Goal: Transaction & Acquisition: Purchase product/service

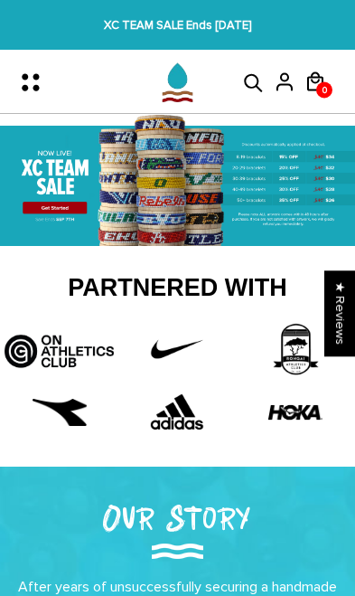
click at [160, 340] on img at bounding box center [177, 349] width 81 height 54
click at [172, 347] on img at bounding box center [177, 349] width 81 height 54
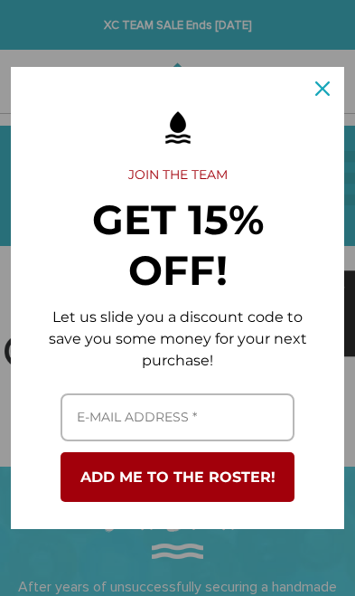
click at [316, 82] on icon "close icon" at bounding box center [323, 88] width 14 height 14
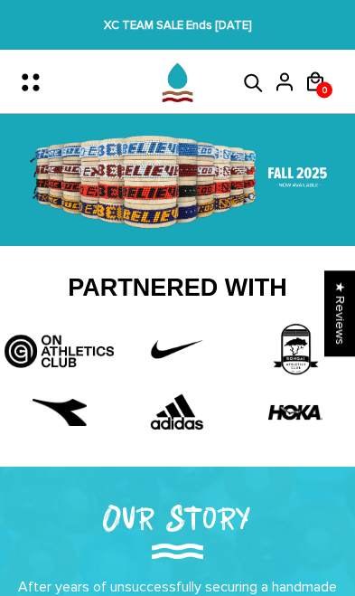
click at [250, 72] on icon at bounding box center [254, 83] width 27 height 22
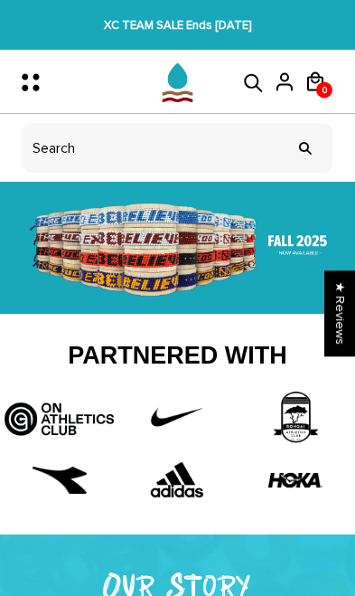
click at [49, 99] on icon "Menu" at bounding box center [36, 82] width 38 height 38
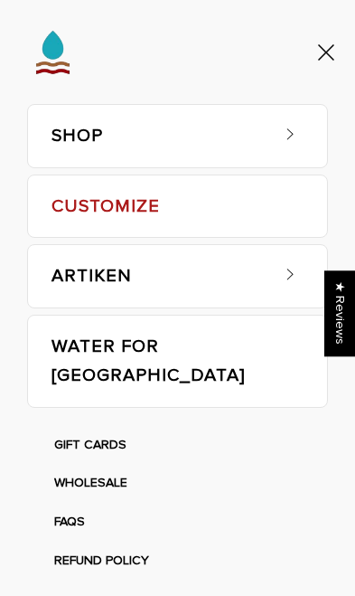
click at [78, 181] on link "CUSTOMIZE" at bounding box center [178, 206] width 252 height 62
click at [43, 49] on img at bounding box center [53, 52] width 68 height 68
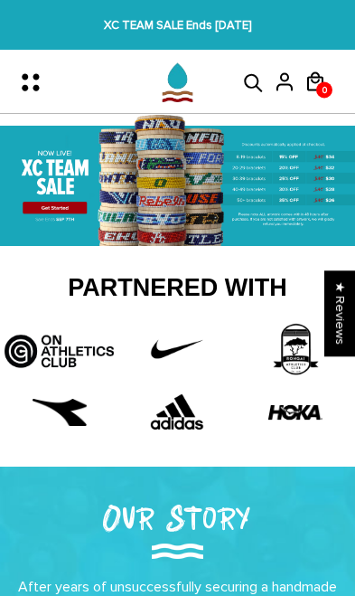
click at [40, 90] on icon "Menu" at bounding box center [36, 82] width 38 height 38
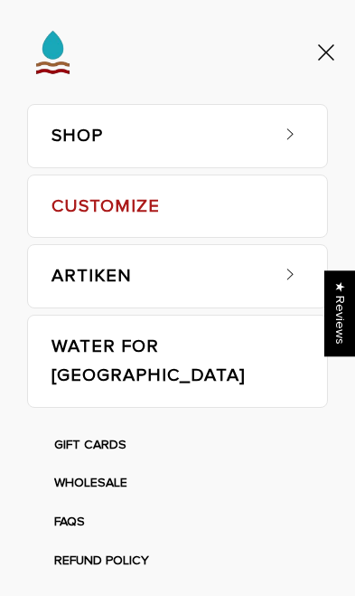
click at [69, 140] on link "SHOP" at bounding box center [160, 136] width 216 height 62
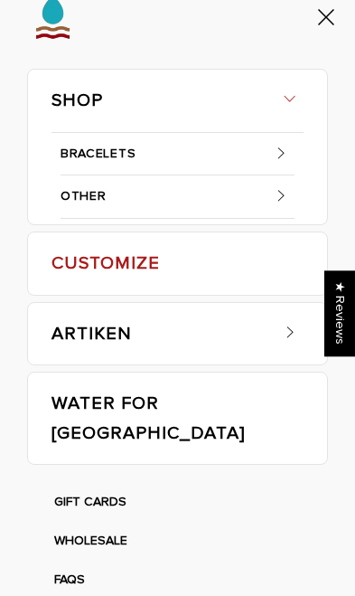
scroll to position [37, 0]
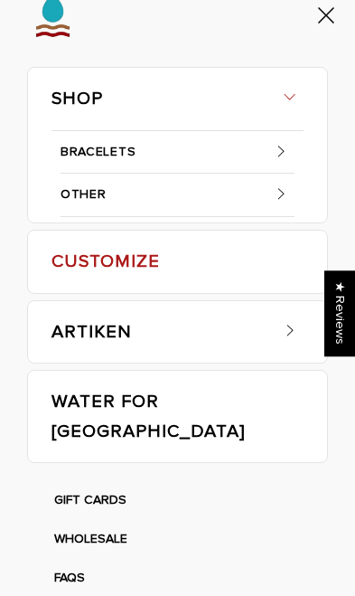
click at [79, 165] on link "BRACELETS" at bounding box center [178, 152] width 234 height 43
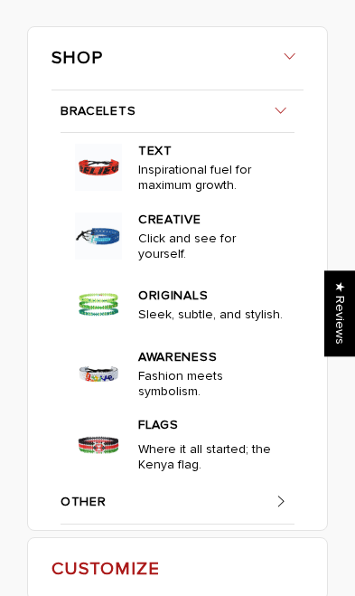
scroll to position [85, 0]
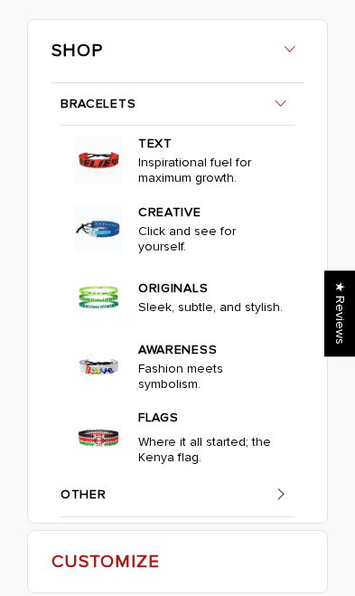
click at [212, 441] on p "Where it all started; the Kenya flag." at bounding box center [211, 453] width 146 height 38
click at [204, 445] on p "Where it all started; the Kenya flag." at bounding box center [211, 453] width 146 height 38
click at [170, 406] on link "FLAGS" at bounding box center [211, 415] width 146 height 26
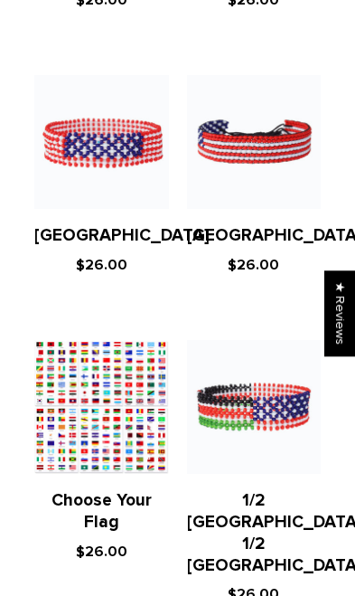
scroll to position [979, 0]
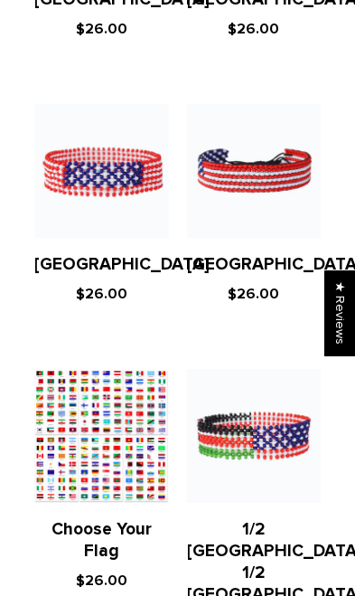
click at [128, 423] on figure at bounding box center [101, 436] width 135 height 135
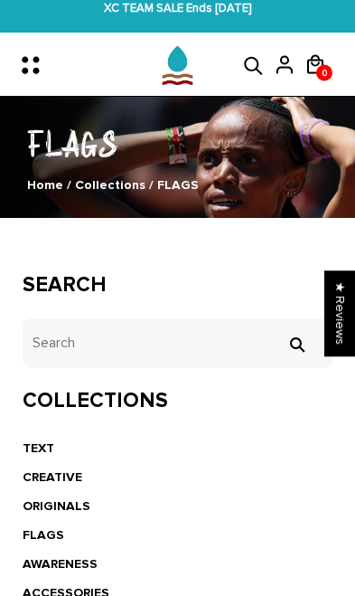
scroll to position [6, 0]
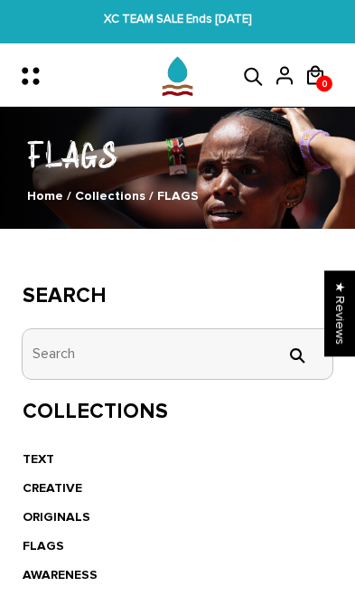
click at [33, 332] on input "tets" at bounding box center [178, 354] width 310 height 50
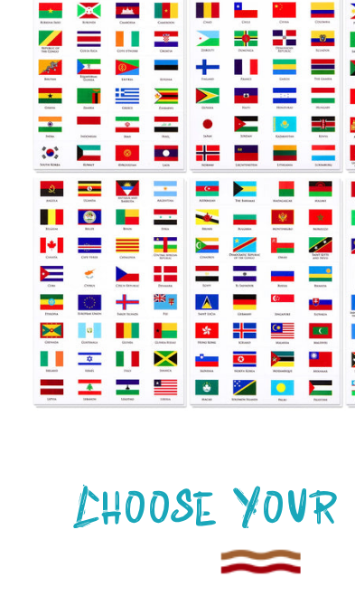
scroll to position [28, 0]
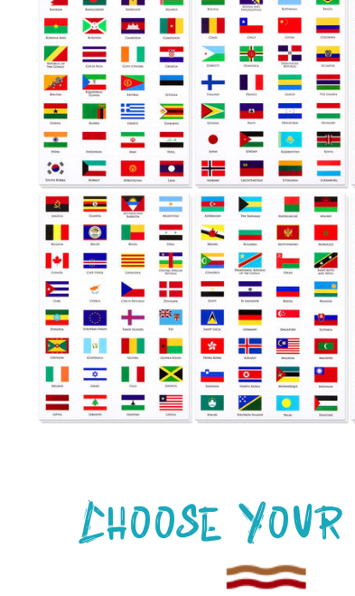
click at [132, 227] on img at bounding box center [180, 275] width 306 height 306
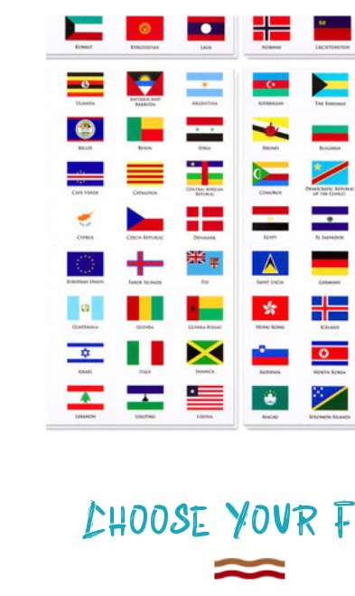
scroll to position [0, 0]
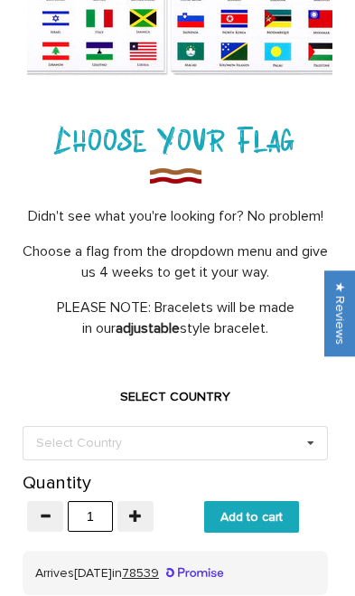
click at [45, 451] on div "Select Country Others [GEOGRAPHIC_DATA] [GEOGRAPHIC_DATA] [GEOGRAPHIC_DATA] [GE…" at bounding box center [176, 443] width 306 height 34
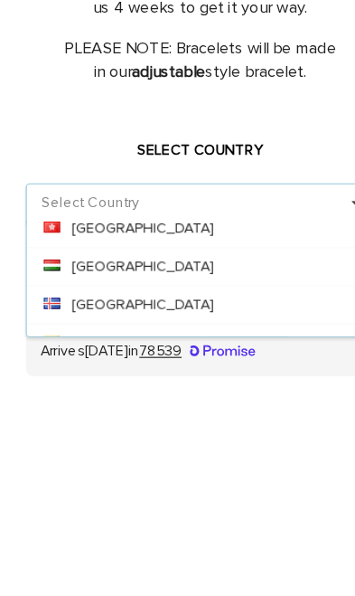
scroll to position [3307, 0]
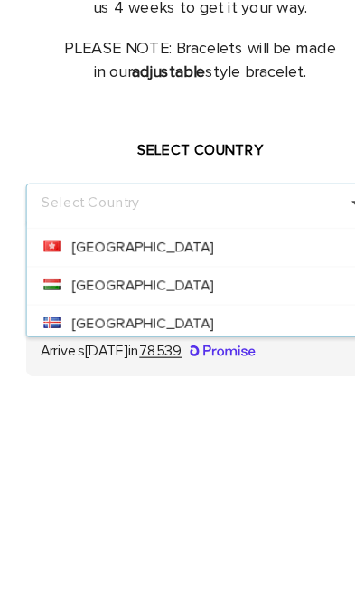
click at [48, 461] on icon at bounding box center [45, 466] width 14 height 10
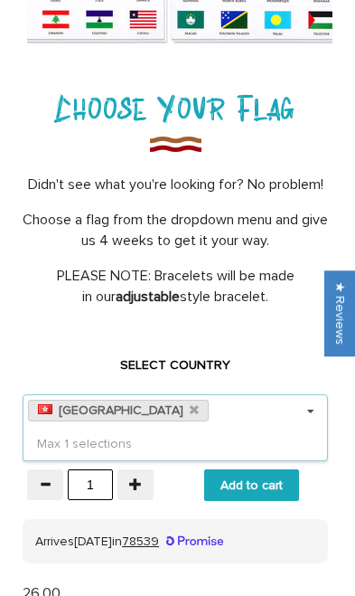
scroll to position [407, 0]
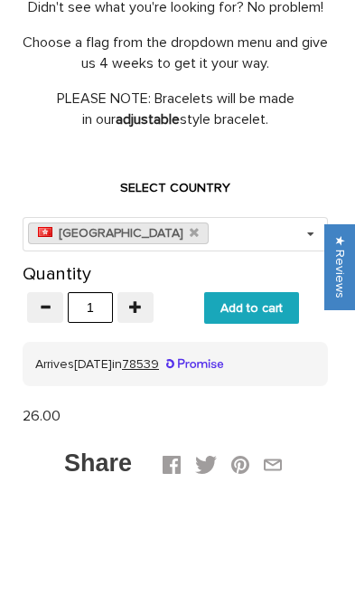
click at [21, 147] on div "Choose Your Flag Didn't see what you're looking for? No problem! Choose a flag …" at bounding box center [177, 238] width 355 height 647
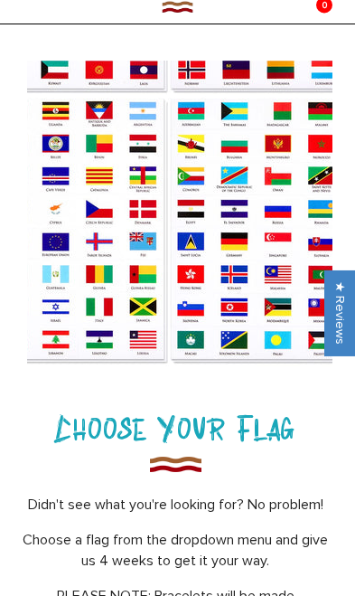
scroll to position [0, 0]
